Goal: Information Seeking & Learning: Learn about a topic

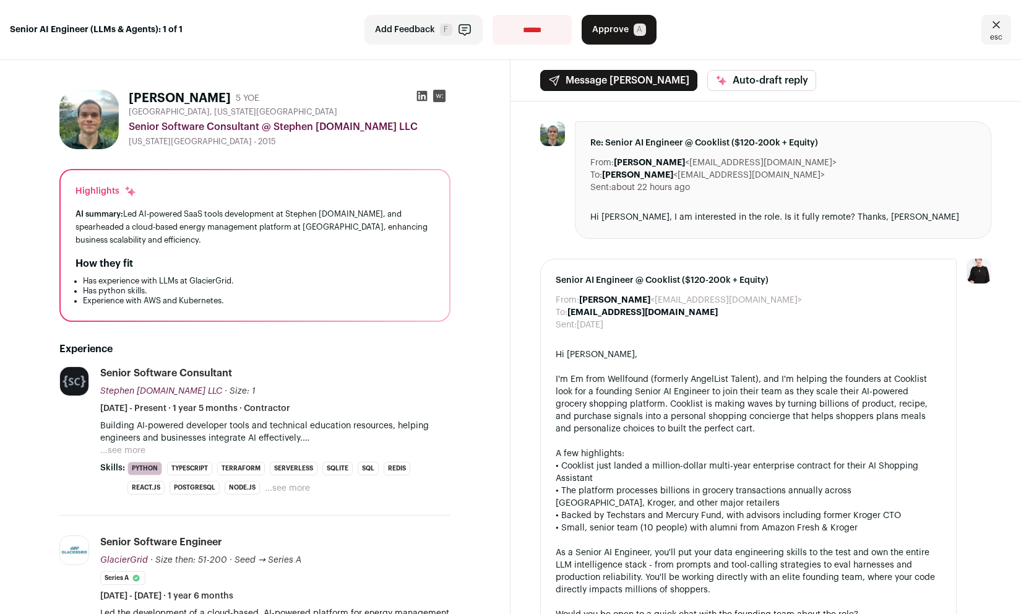
click at [140, 451] on button "...see more" at bounding box center [122, 450] width 45 height 12
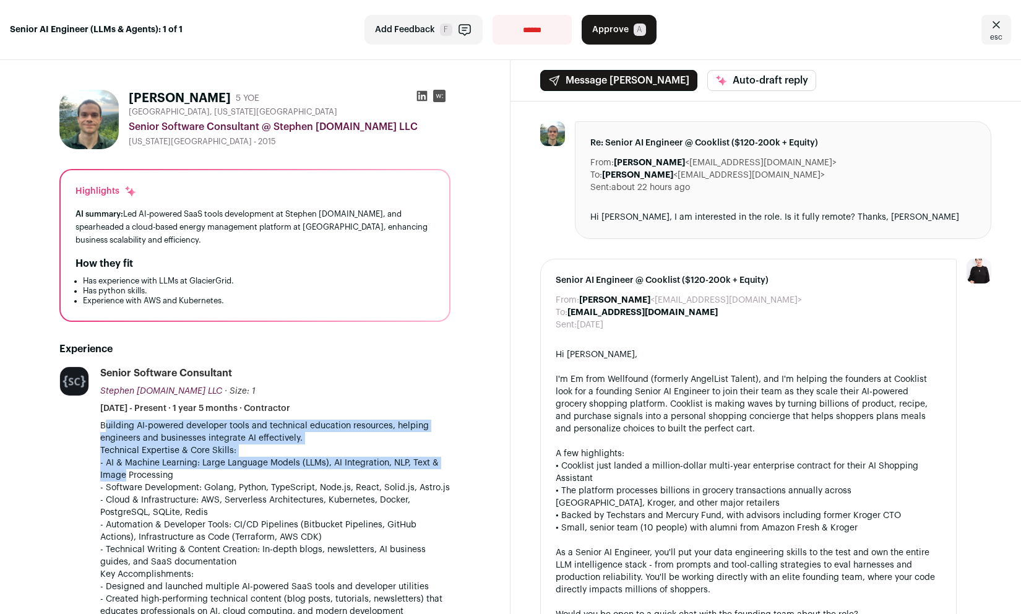
drag, startPoint x: 105, startPoint y: 424, endPoint x: 123, endPoint y: 478, distance: 56.9
click at [123, 478] on div "Building AI-powered developer tools and technical education resources, helping …" at bounding box center [275, 550] width 350 height 260
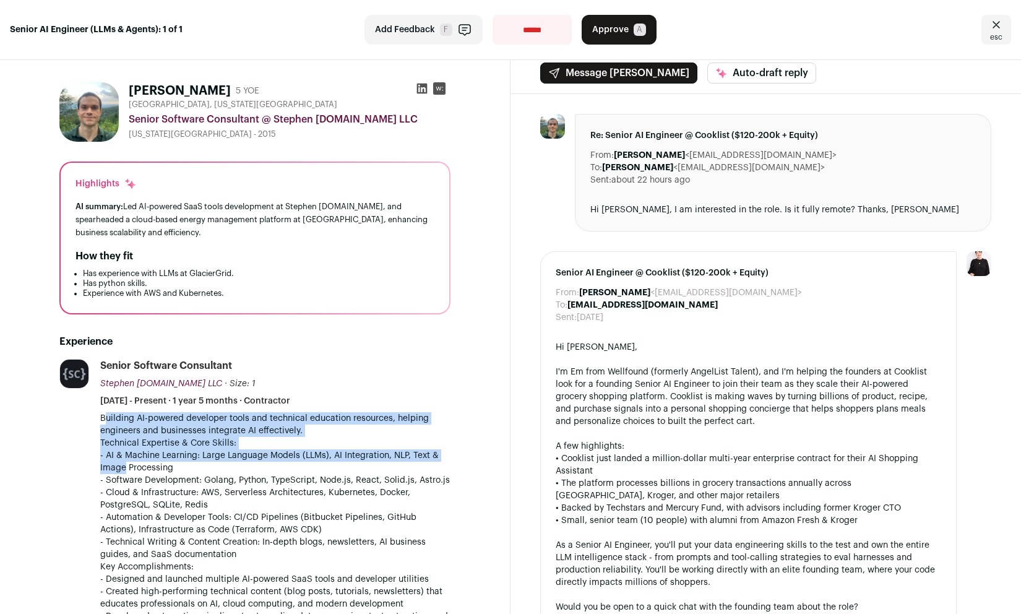
scroll to position [131, 0]
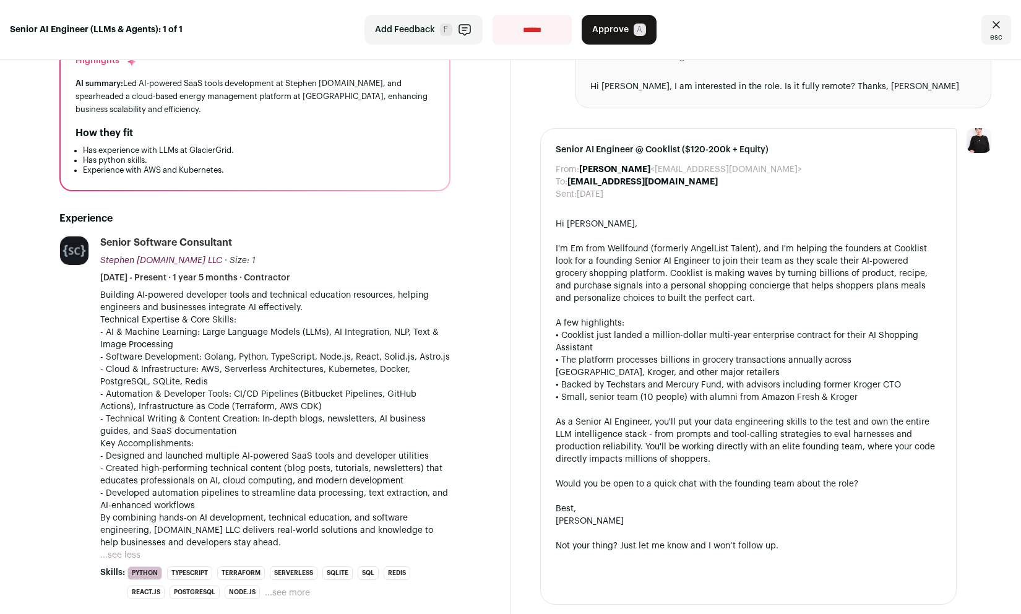
click at [125, 356] on p "- Software Development: Golang, Python, TypeScript, Node.js, React, Solid.js, A…" at bounding box center [275, 357] width 350 height 12
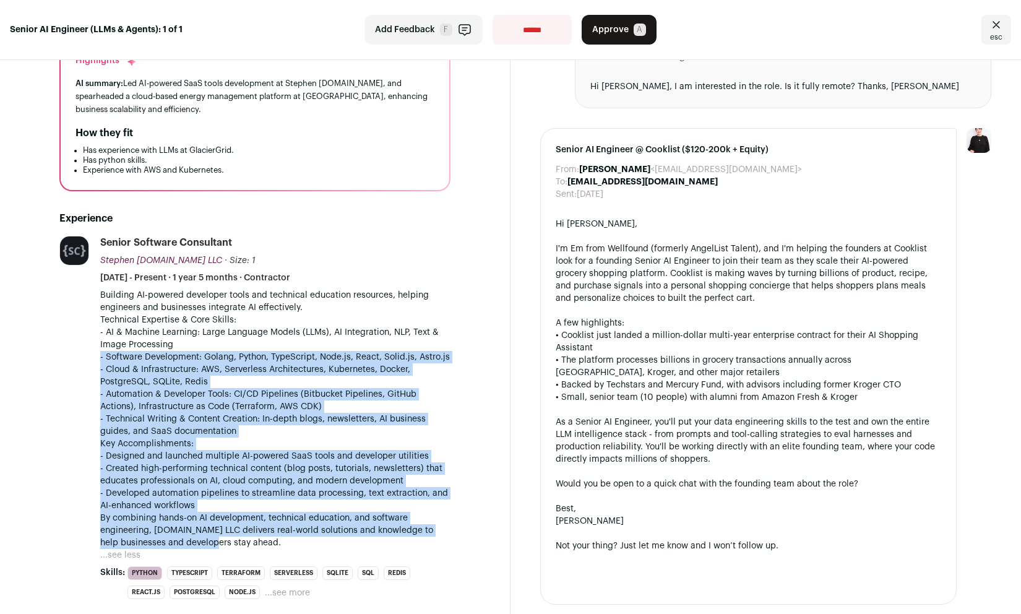
drag, startPoint x: 100, startPoint y: 356, endPoint x: 192, endPoint y: 538, distance: 203.7
click at [191, 540] on div "Building AI-powered developer tools and technical education resources, helping …" at bounding box center [275, 419] width 350 height 260
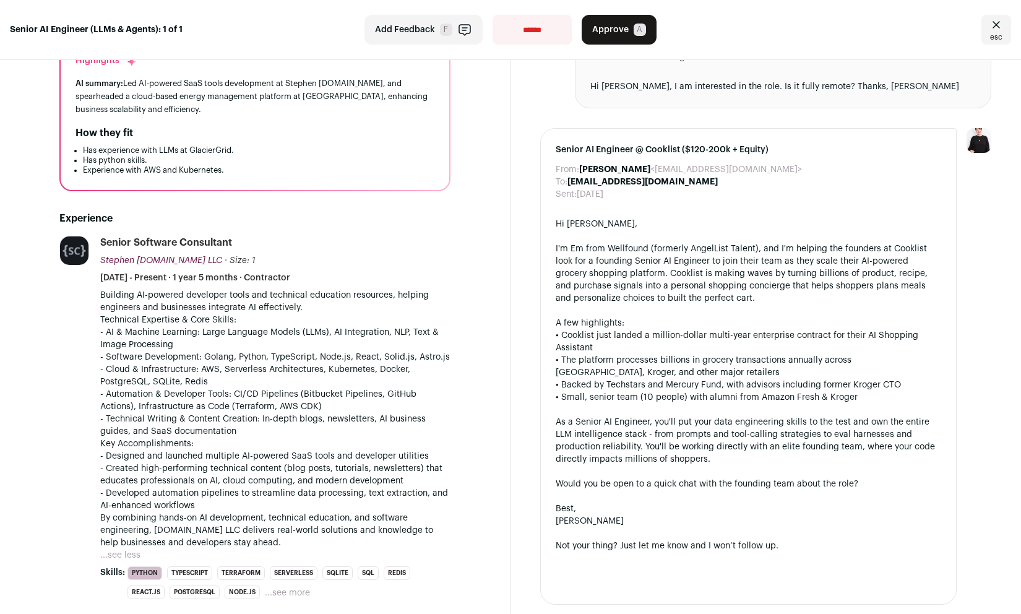
click at [192, 538] on p "By combining hands-on AI development, technical education, and software enginee…" at bounding box center [275, 530] width 350 height 37
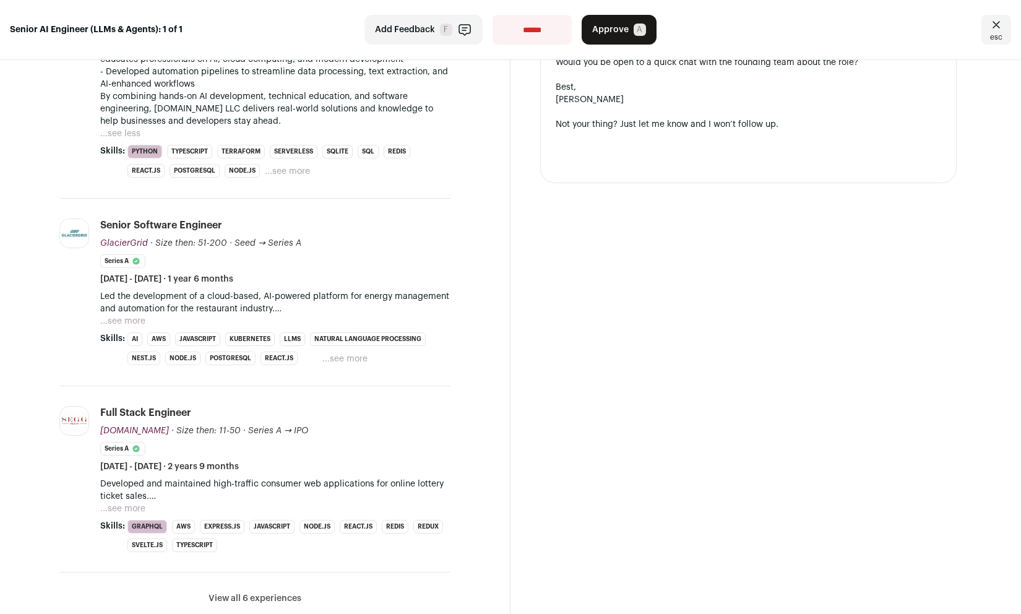
scroll to position [621, 0]
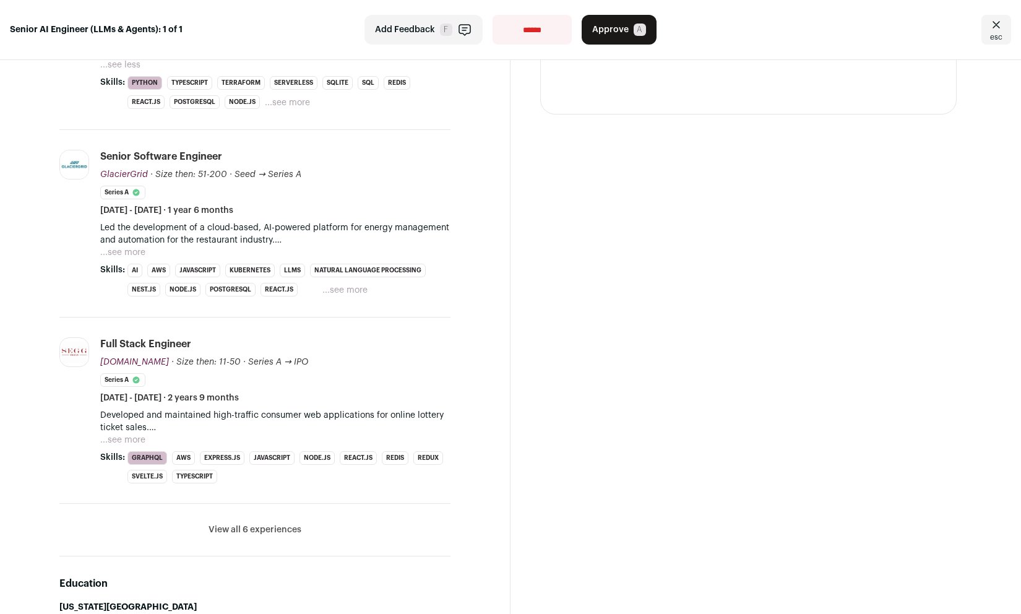
click at [294, 532] on button "View all 6 experiences" at bounding box center [255, 529] width 93 height 12
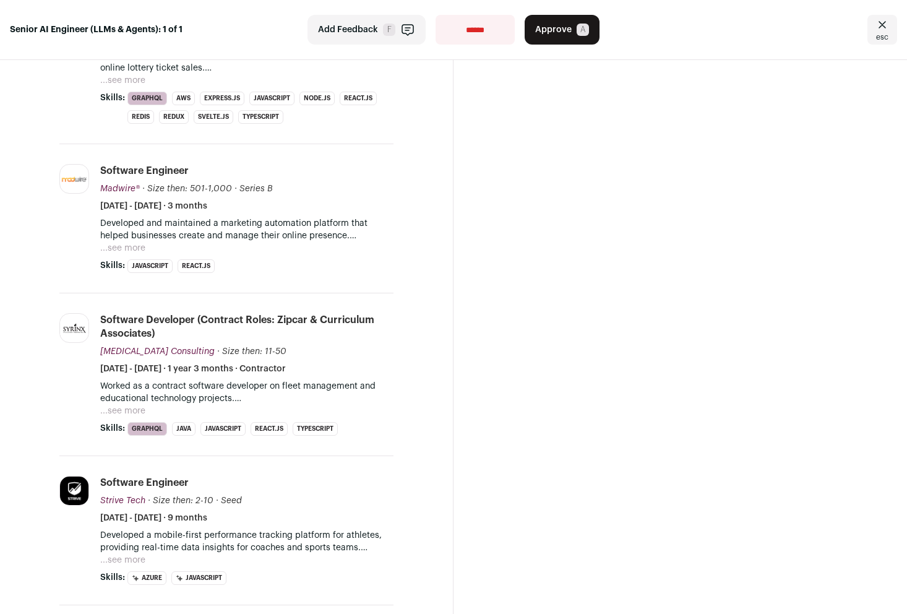
scroll to position [1122, 0]
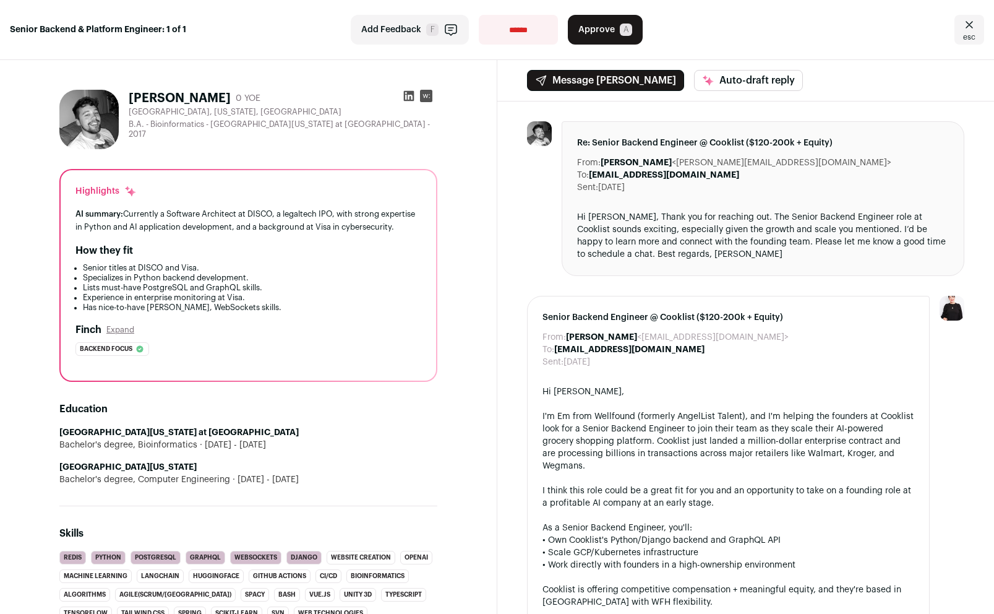
click at [407, 96] on icon at bounding box center [409, 96] width 12 height 12
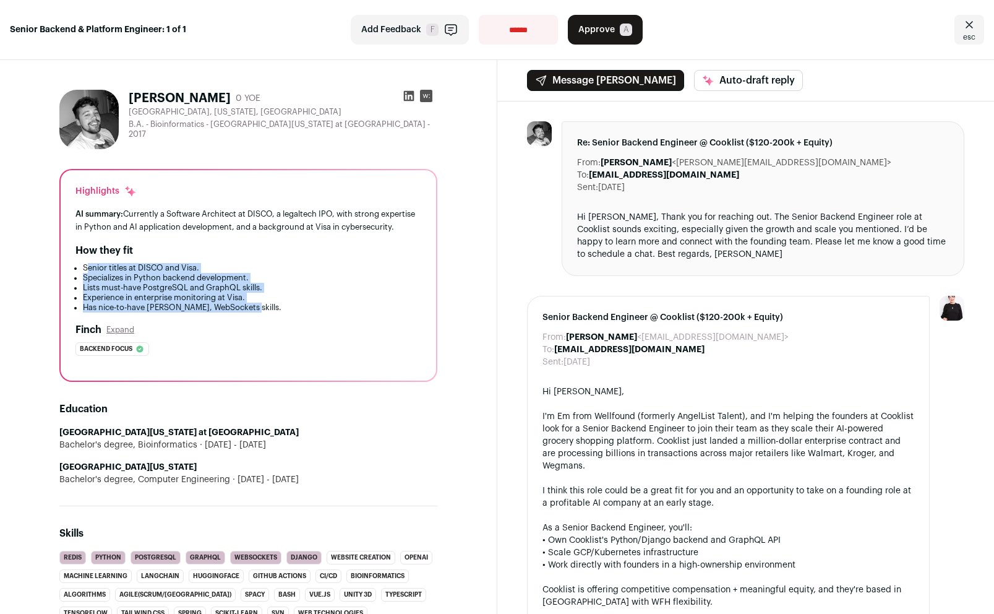
drag, startPoint x: 88, startPoint y: 277, endPoint x: 311, endPoint y: 324, distance: 227.5
click at [311, 312] on ul "Senior titles at DISCO and Visa. Specializes in Python backend development. Lis…" at bounding box center [248, 288] width 346 height 50
click at [311, 312] on li "Has nice-to-have [PERSON_NAME], WebSockets skills." at bounding box center [252, 308] width 338 height 10
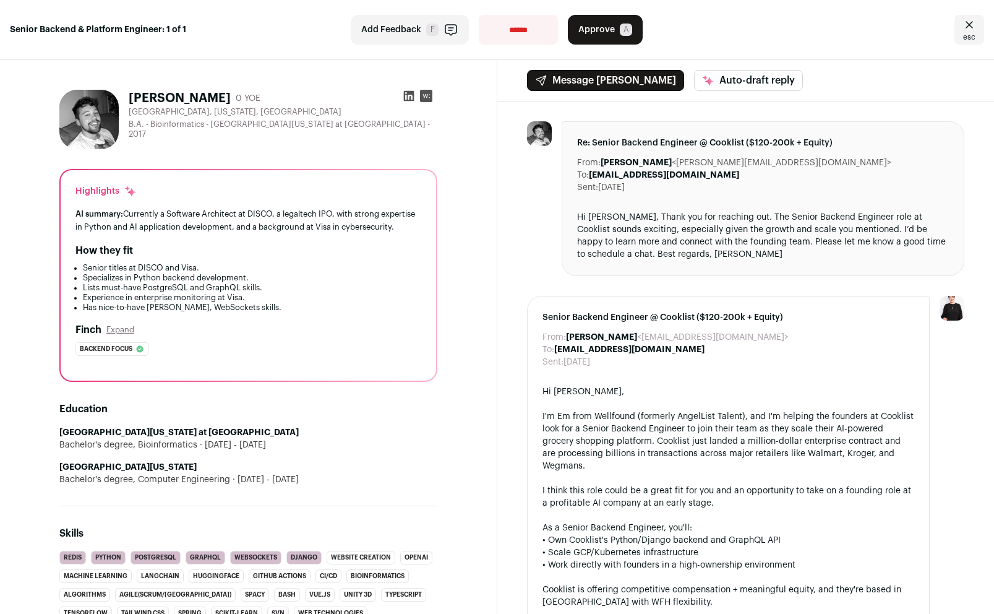
click at [420, 96] on g at bounding box center [426, 96] width 12 height 12
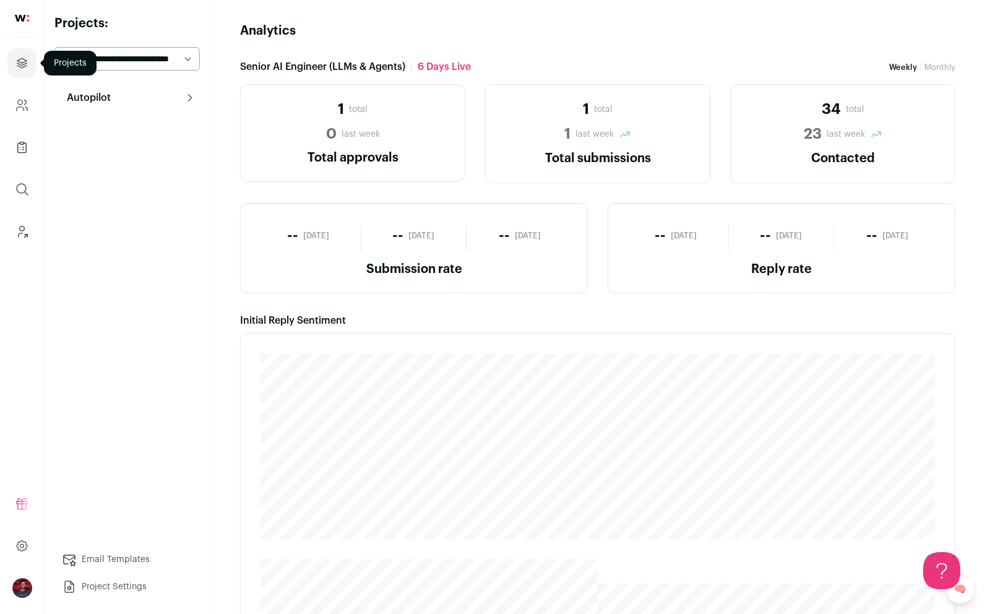
click at [25, 66] on icon "Projects" at bounding box center [21, 62] width 9 height 9
